Goal: Task Accomplishment & Management: Complete application form

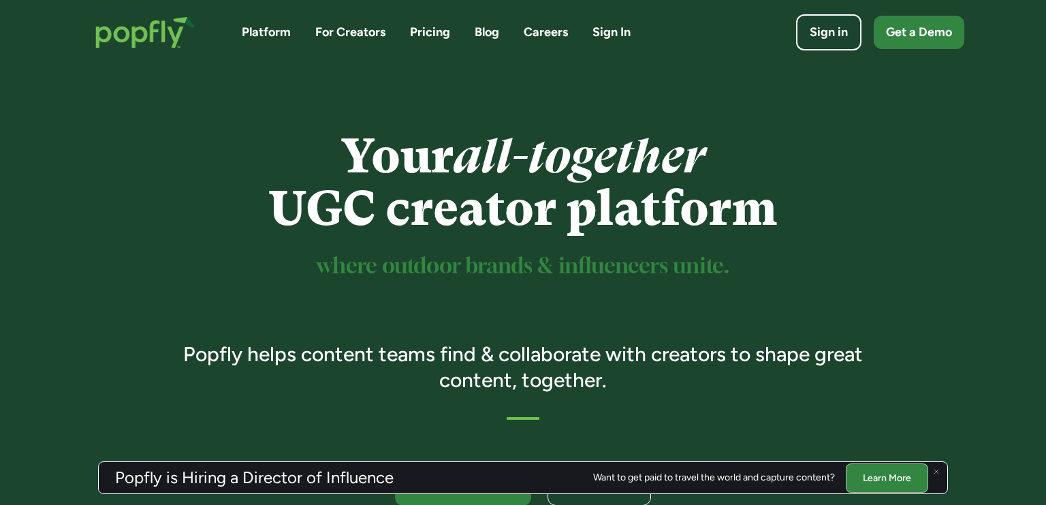
click at [338, 32] on link "For Creators" at bounding box center [350, 32] width 70 height 17
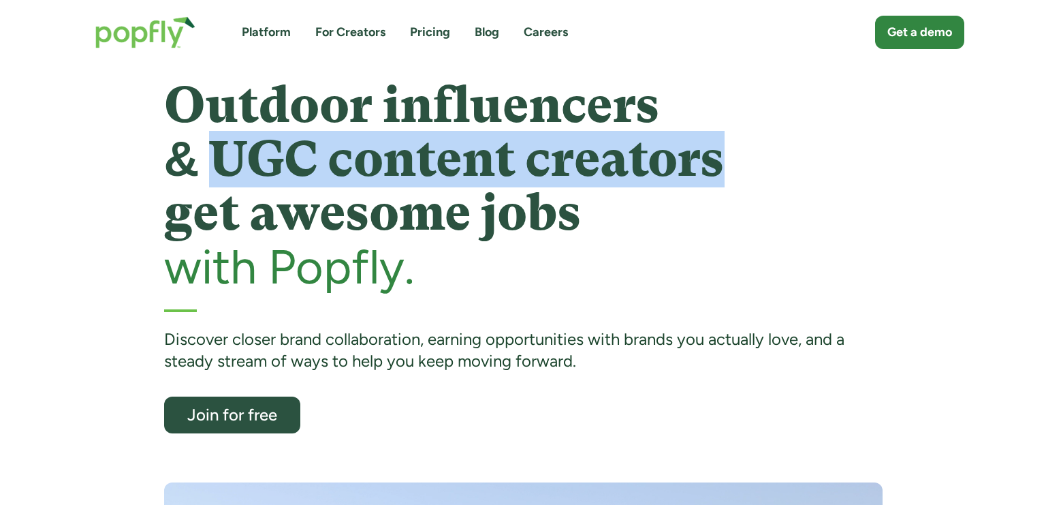
drag, startPoint x: 225, startPoint y: 157, endPoint x: 741, endPoint y: 171, distance: 516.4
click at [741, 171] on h1 "Outdoor influencers & UGC content creators get awesome jobs" at bounding box center [523, 159] width 719 height 162
copy h1 "UGC content creators"
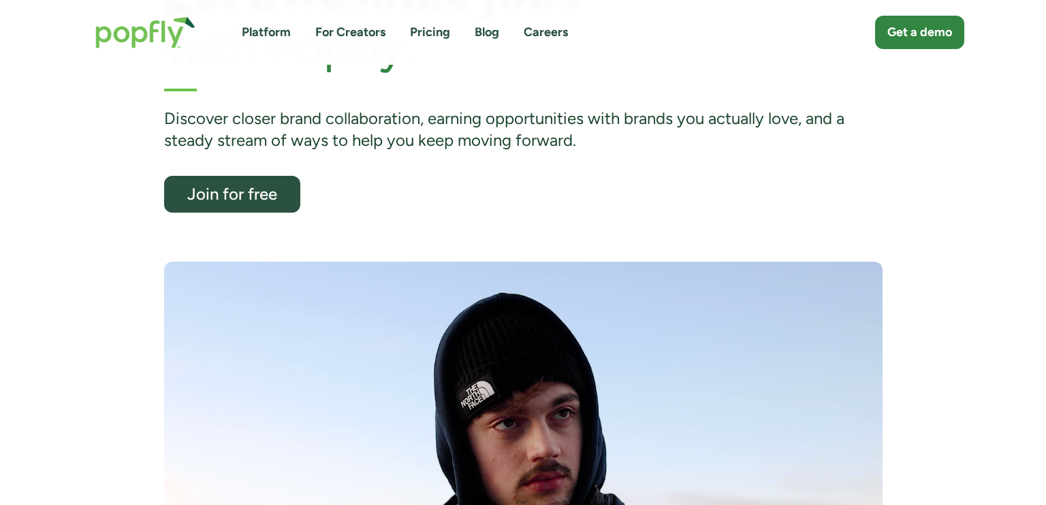
scroll to position [203, 0]
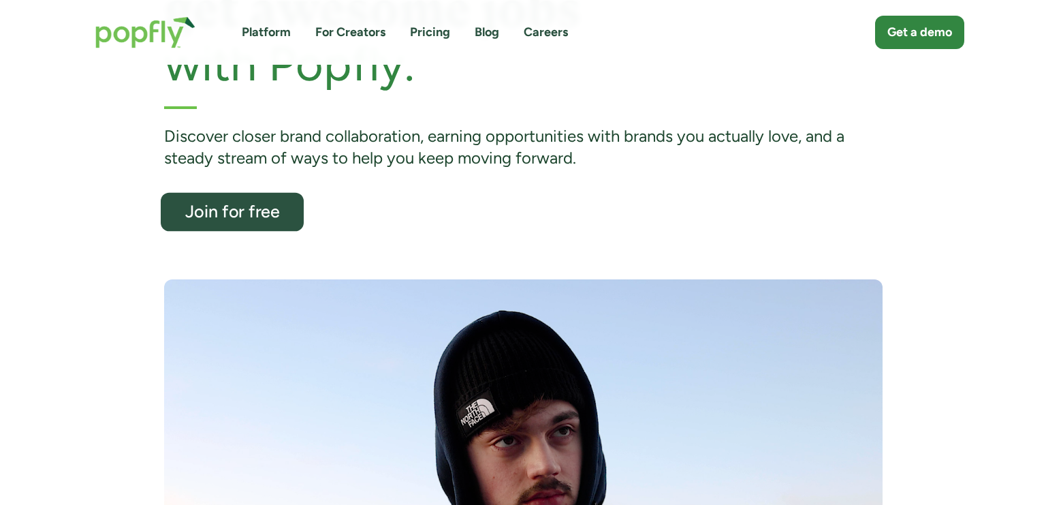
click at [286, 201] on link "Join for free" at bounding box center [232, 212] width 143 height 39
